Goal: Register for event/course

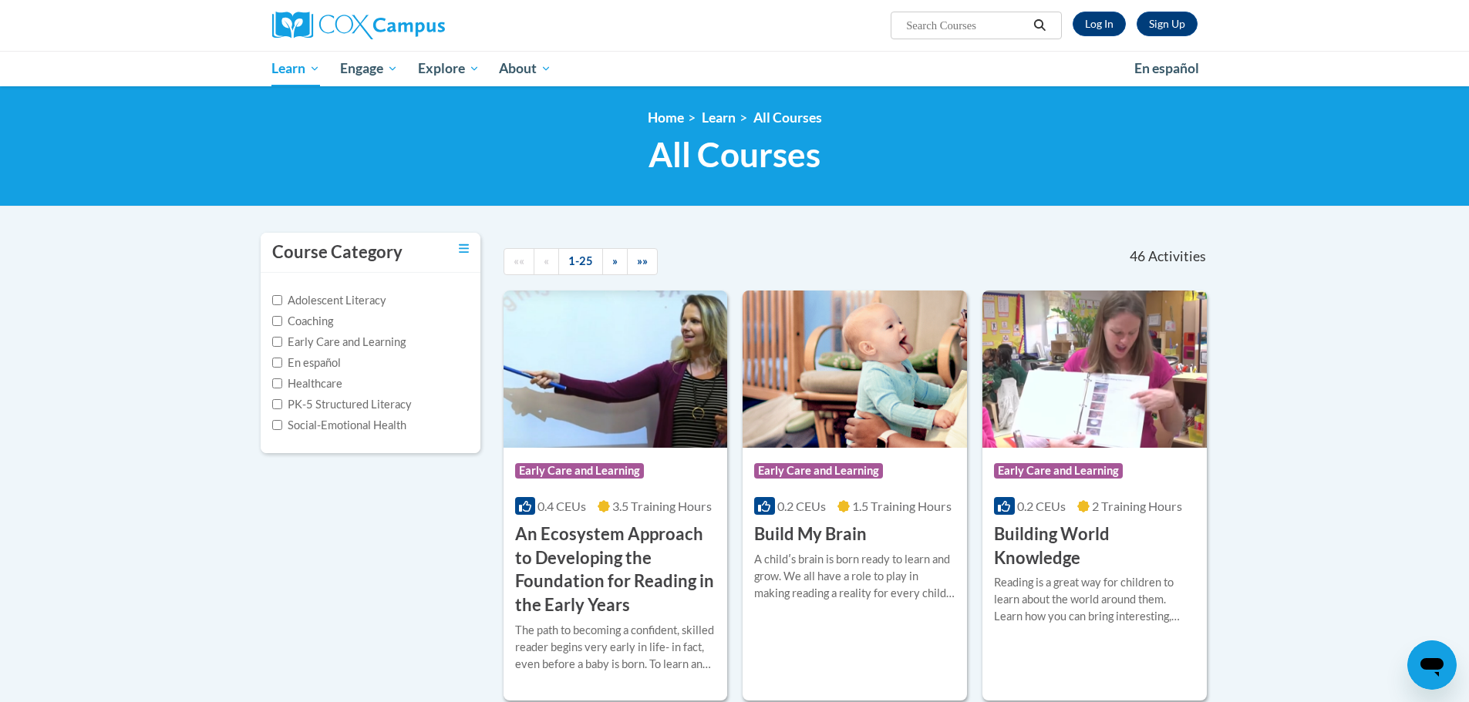
click at [953, 27] on input "Search..." at bounding box center [965, 25] width 123 height 19
type input "rti"
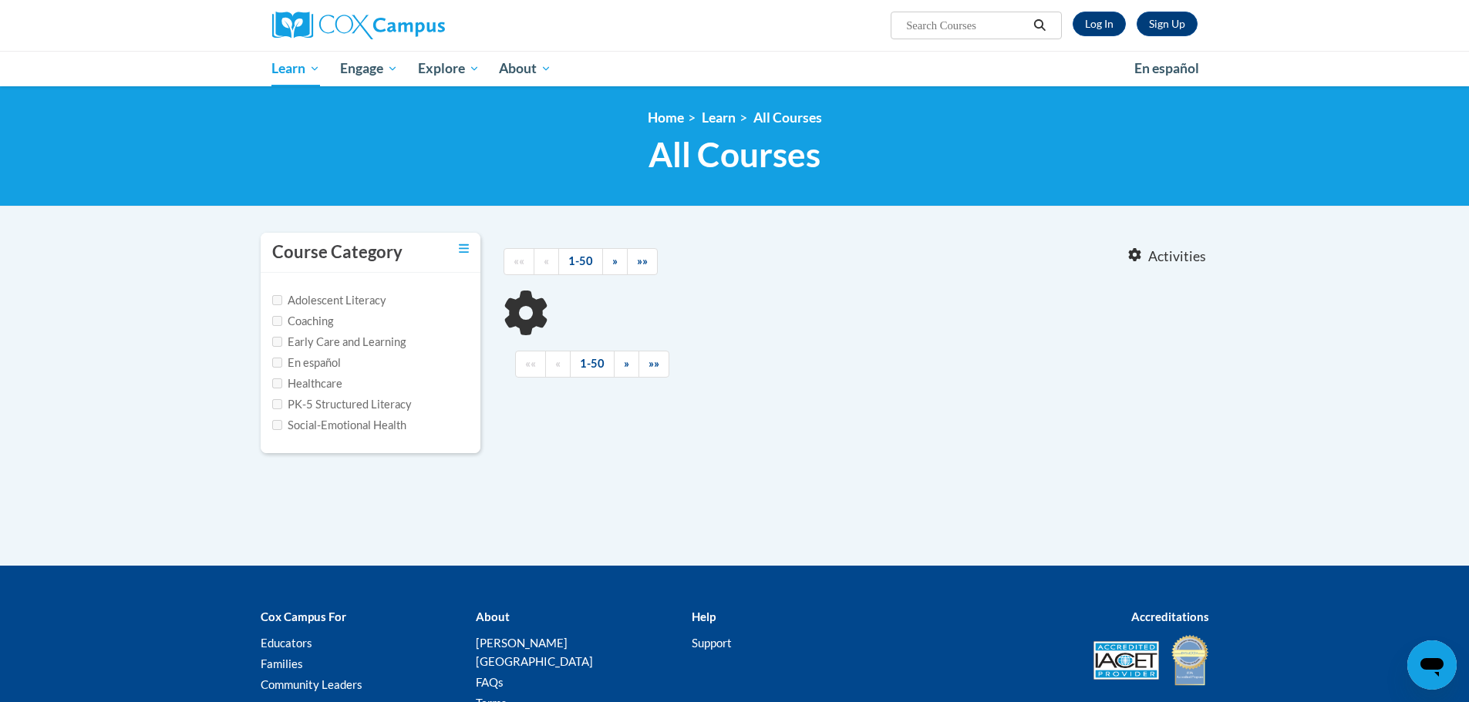
type input "rti"
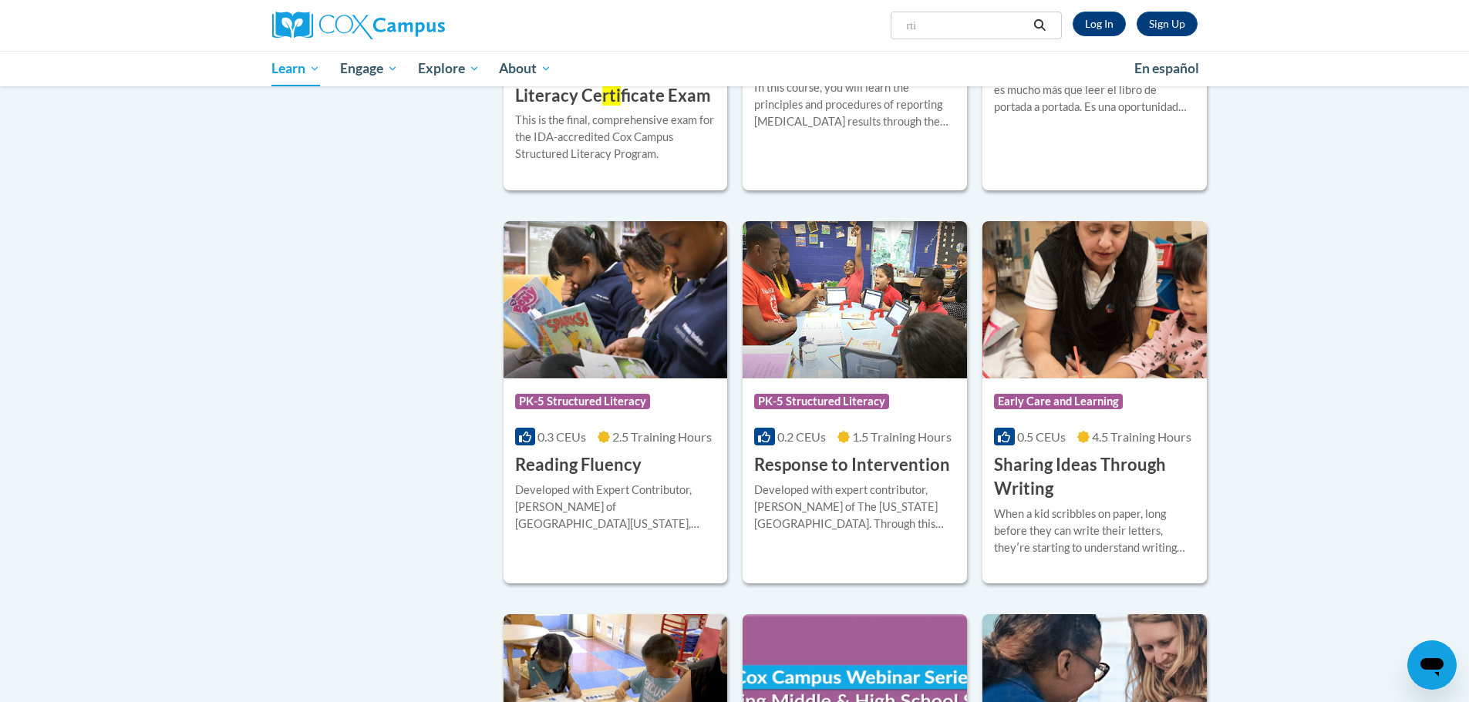
scroll to position [918, 0]
click at [881, 307] on img at bounding box center [854, 298] width 224 height 157
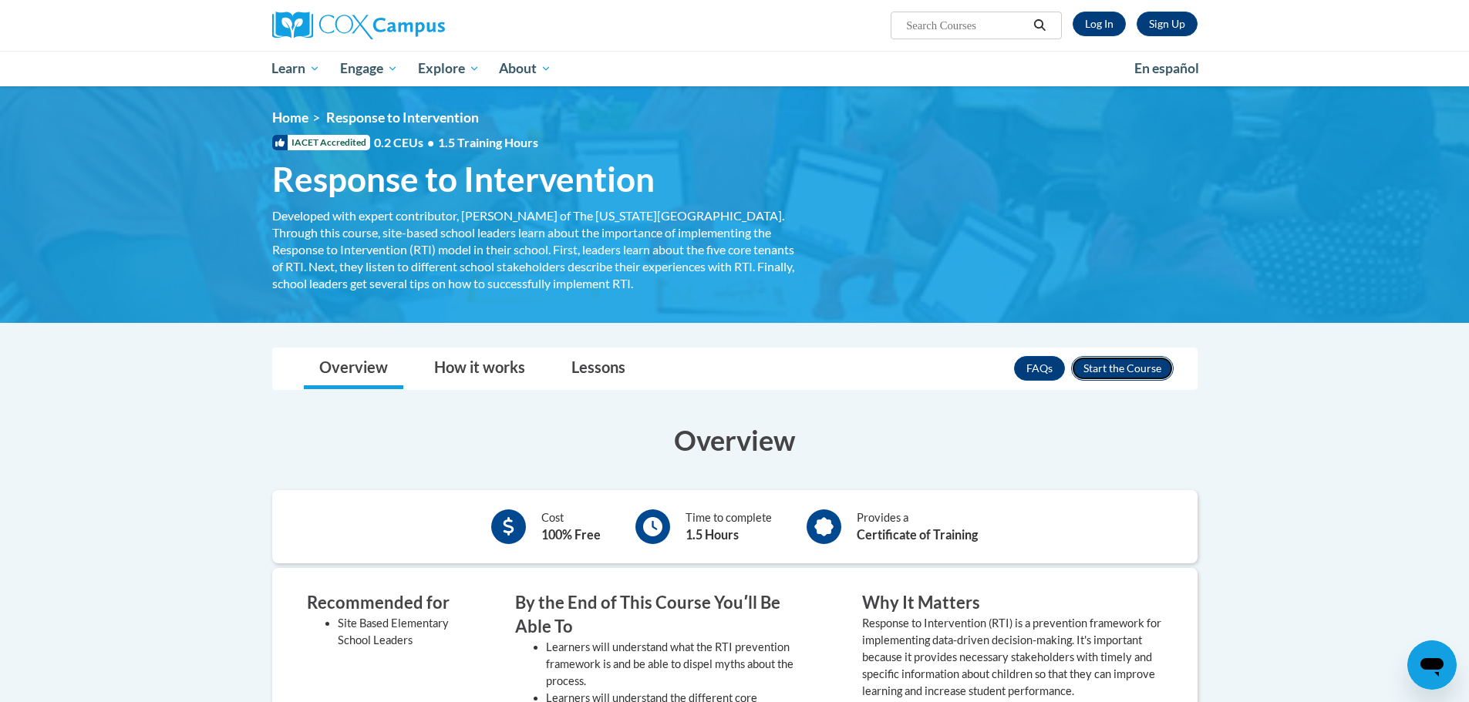
click at [1131, 363] on button "Enroll" at bounding box center [1122, 368] width 103 height 25
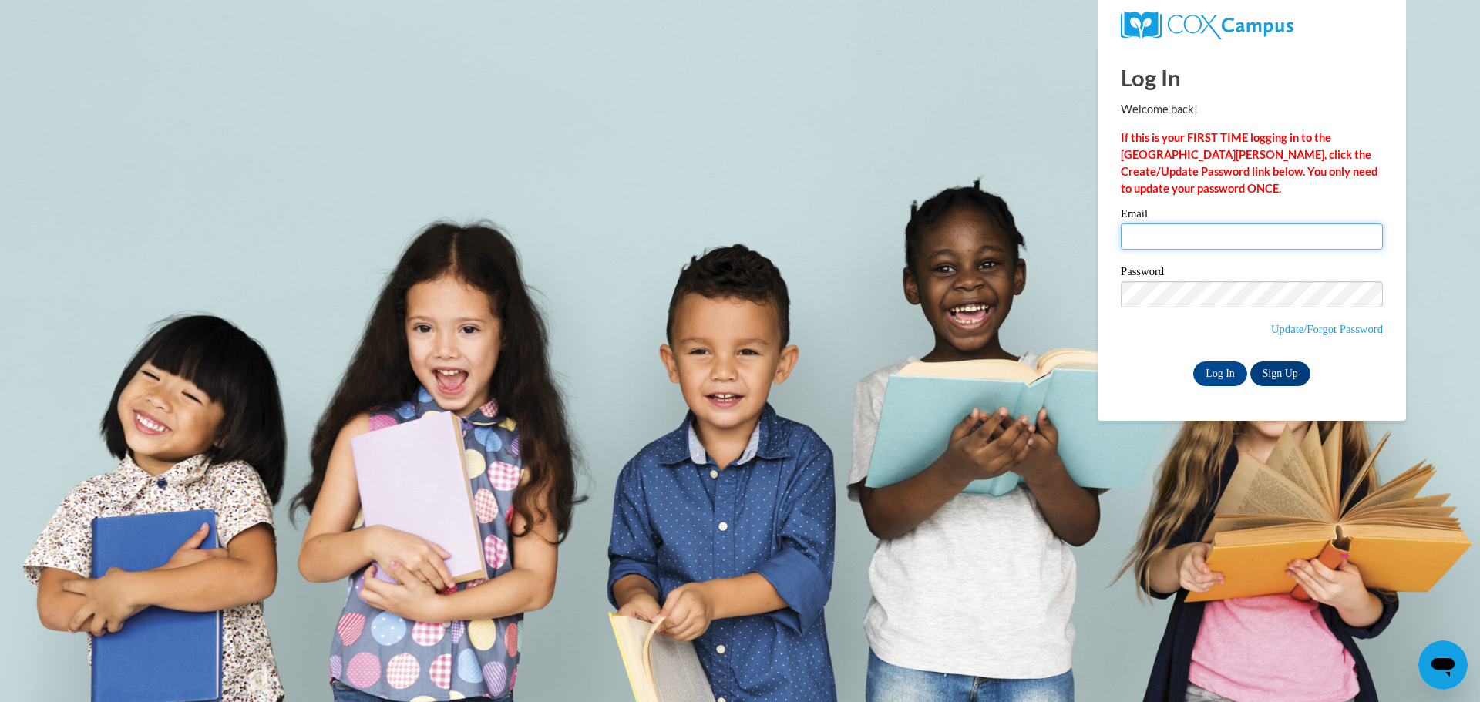
click at [1186, 241] on input "Email" at bounding box center [1252, 237] width 262 height 26
type input "dingmann@fortschools.org"
click at [1223, 368] on input "Log In" at bounding box center [1220, 374] width 54 height 25
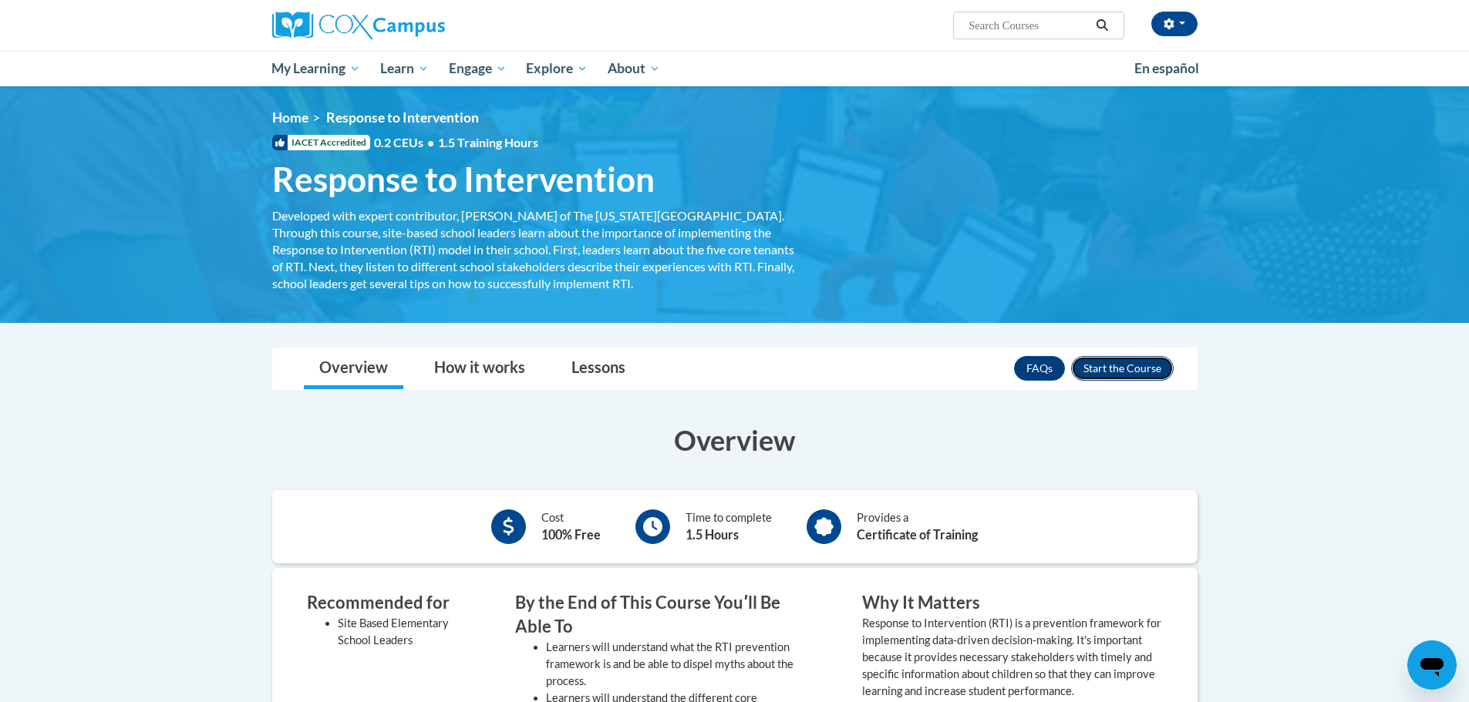
click at [1129, 372] on button "Enroll" at bounding box center [1122, 368] width 103 height 25
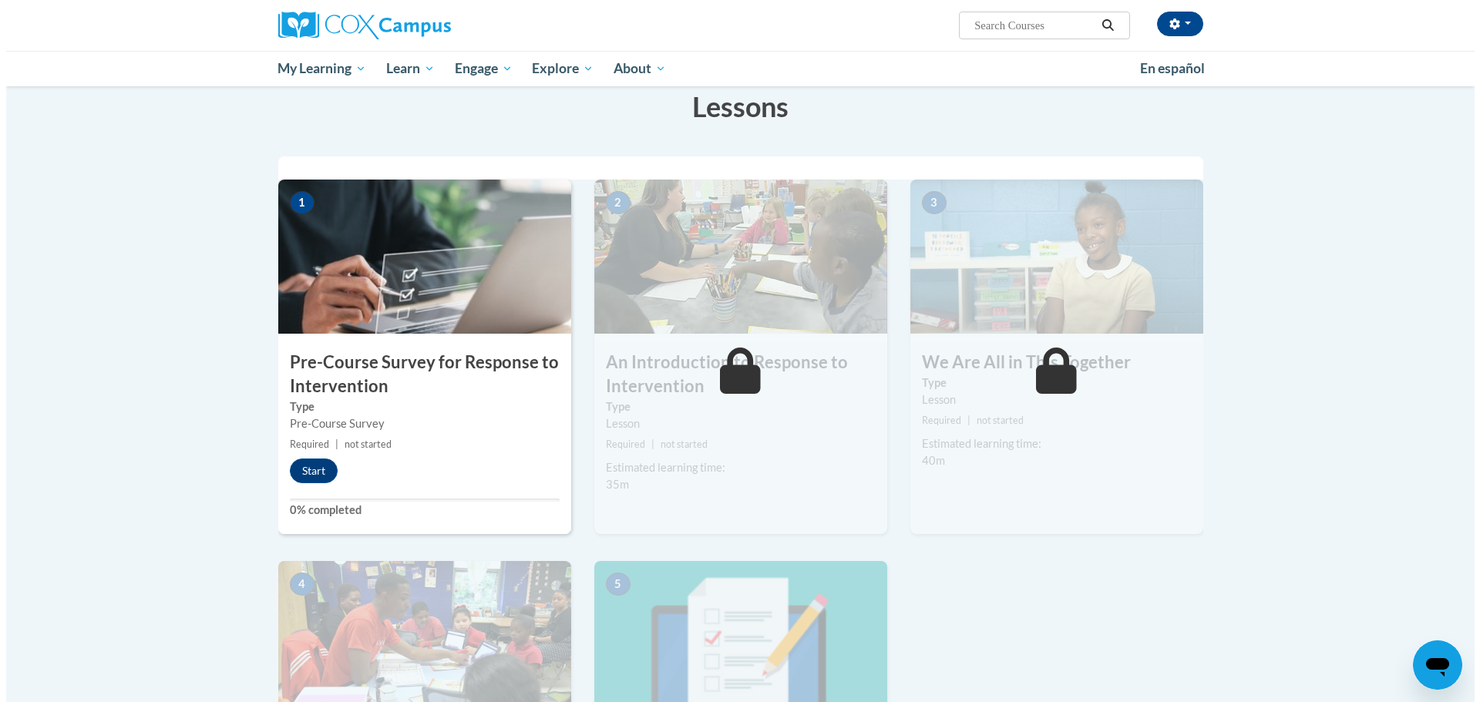
scroll to position [247, 0]
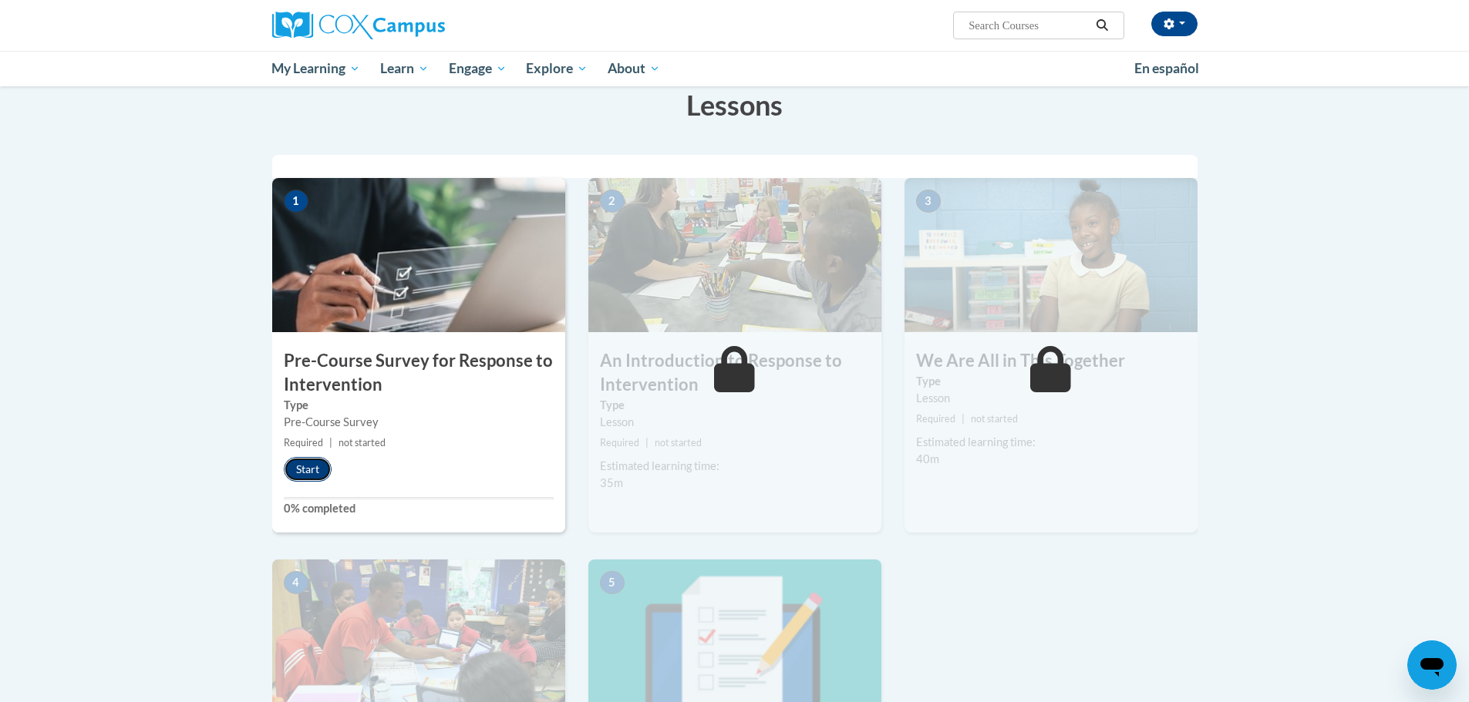
click at [311, 472] on button "Start" at bounding box center [308, 469] width 48 height 25
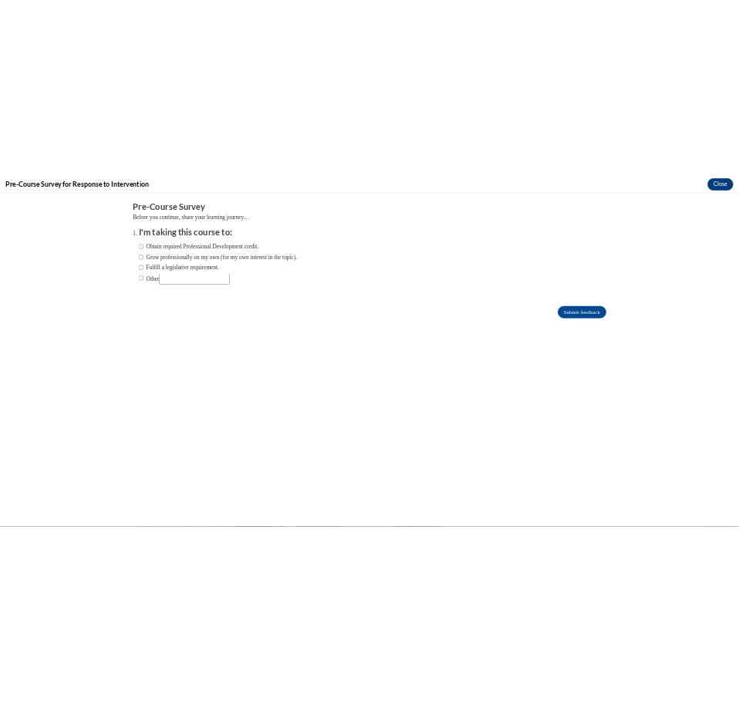
scroll to position [0, 0]
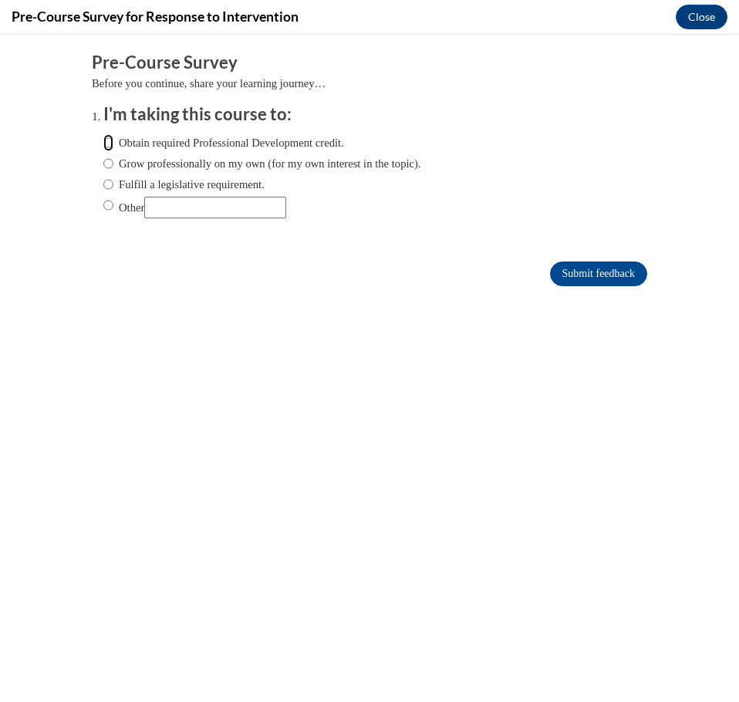
click at [103, 143] on input "Obtain required Professional Development credit." at bounding box center [108, 142] width 10 height 17
radio input "true"
click at [603, 267] on input "Submit feedback" at bounding box center [598, 273] width 97 height 25
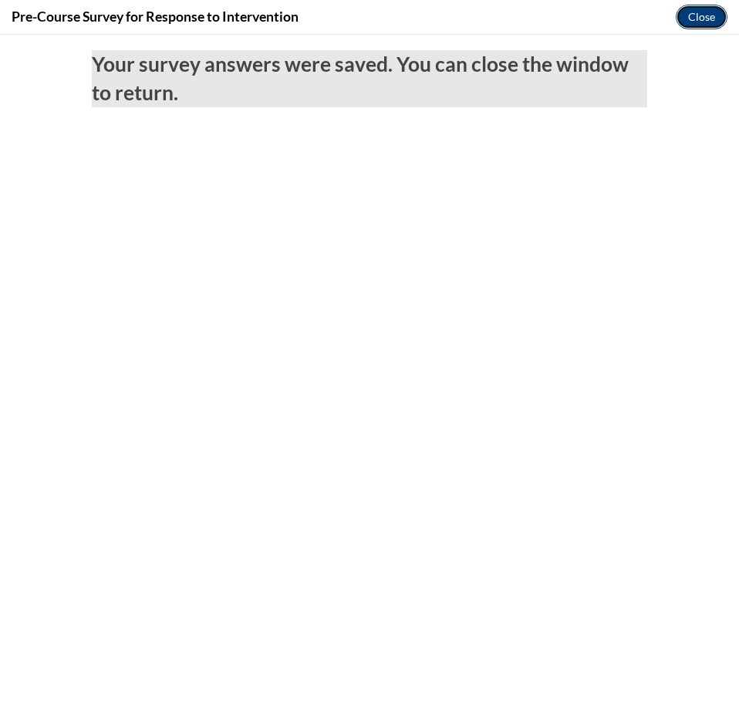
click at [695, 15] on button "Close" at bounding box center [701, 17] width 52 height 25
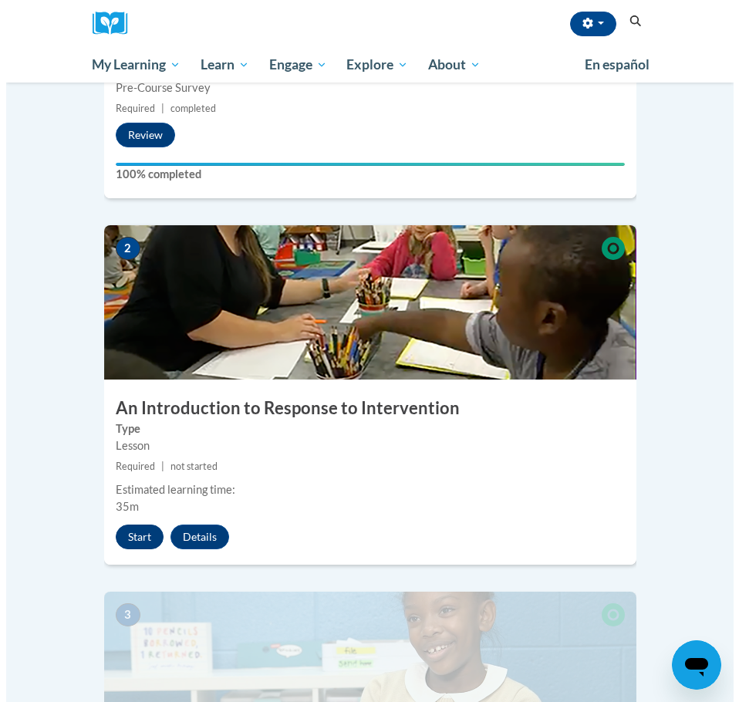
scroll to position [648, 0]
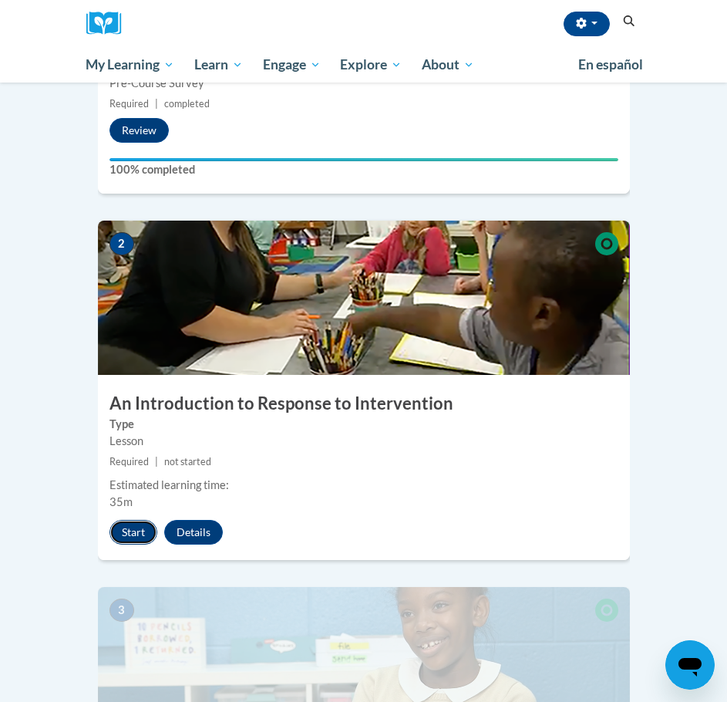
click at [135, 520] on button "Start" at bounding box center [133, 532] width 48 height 25
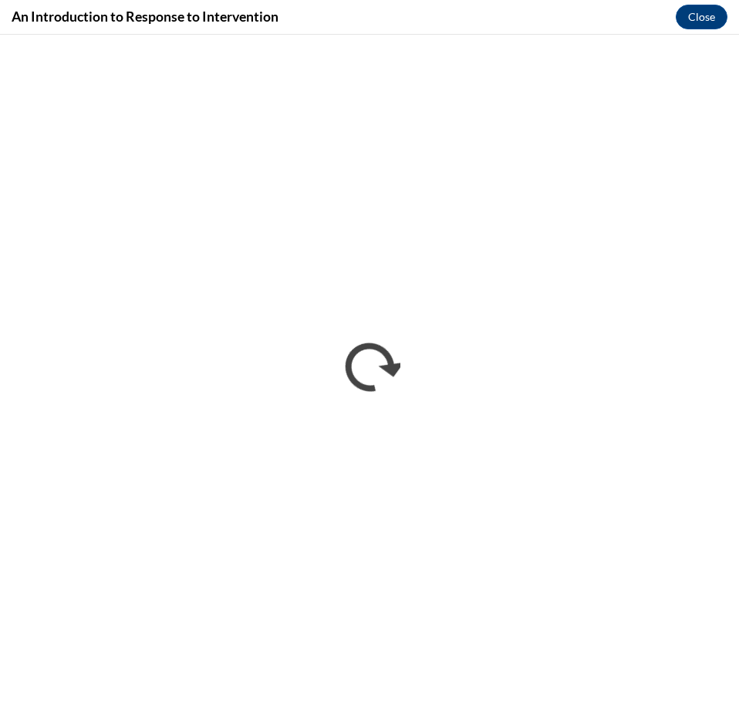
scroll to position [0, 0]
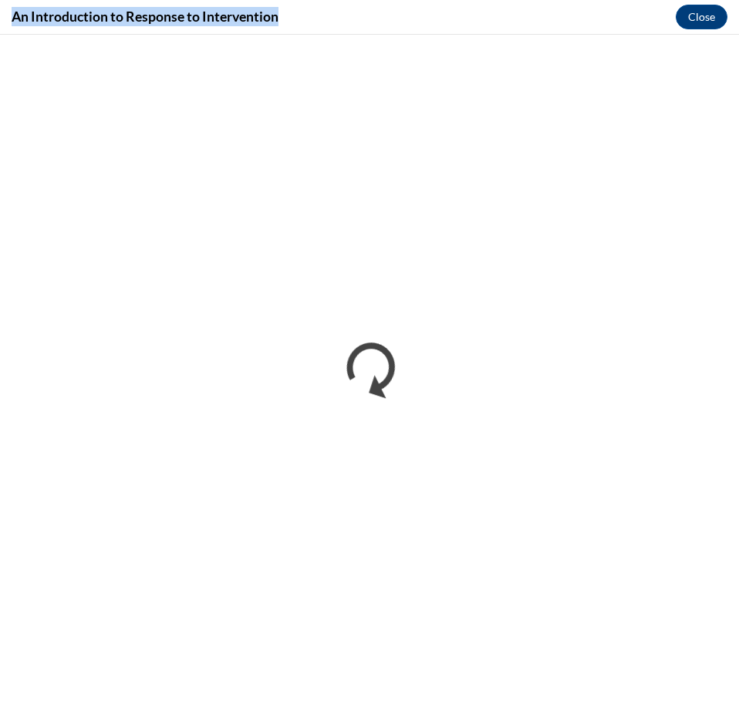
drag, startPoint x: 282, startPoint y: 15, endPoint x: 10, endPoint y: 24, distance: 272.3
type textarea "An Introduction to Response to Intervention"
click at [10, 24] on div "An Introduction to Response to Intervention Close" at bounding box center [369, 17] width 739 height 35
copy h4 "An Introduction to Response to Intervention"
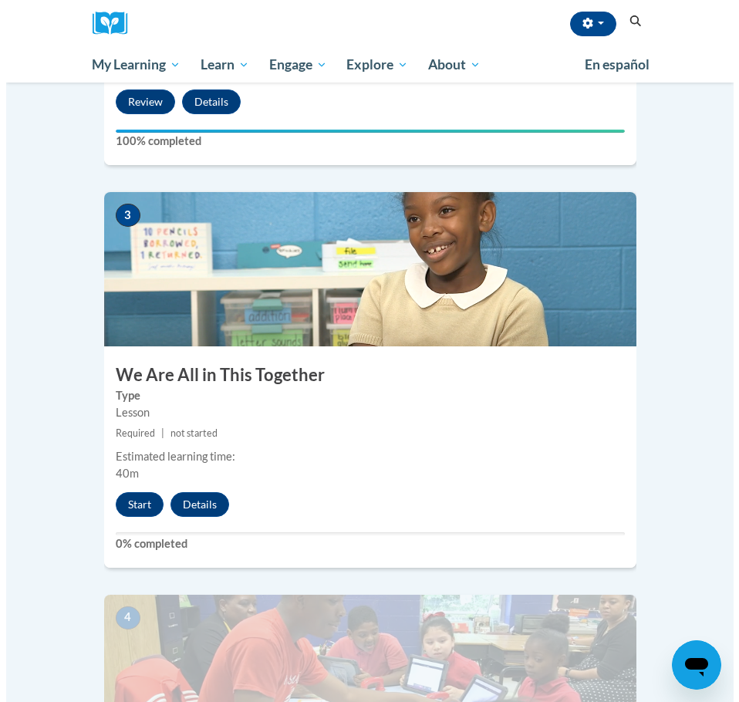
scroll to position [1079, 0]
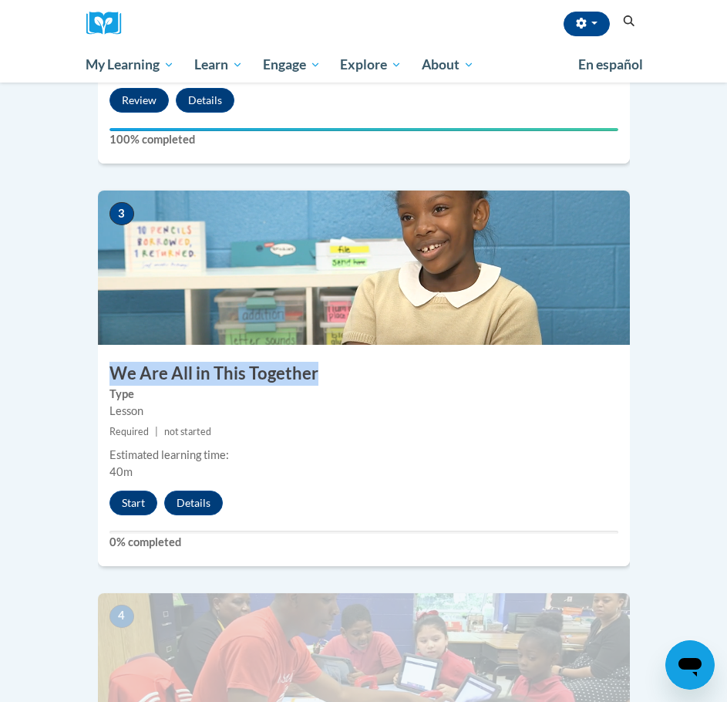
drag, startPoint x: 321, startPoint y: 333, endPoint x: 108, endPoint y: 335, distance: 212.8
type textarea "We Are All in This Together"
click at [108, 362] on h3 "We Are All in This Together" at bounding box center [364, 374] width 532 height 24
copy h3 "We Are All in This Together"
click at [133, 490] on button "Start" at bounding box center [133, 502] width 48 height 25
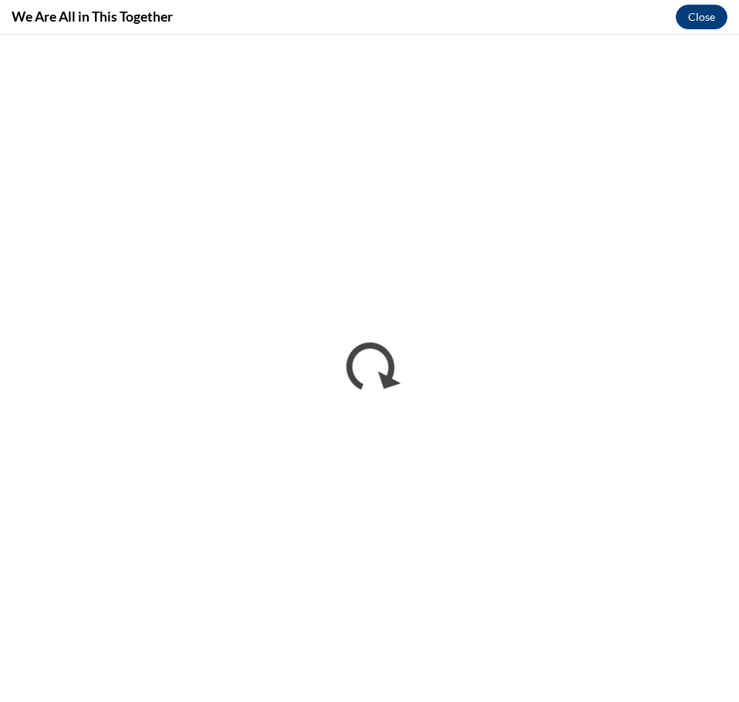
scroll to position [0, 0]
